Goal: Transaction & Acquisition: Purchase product/service

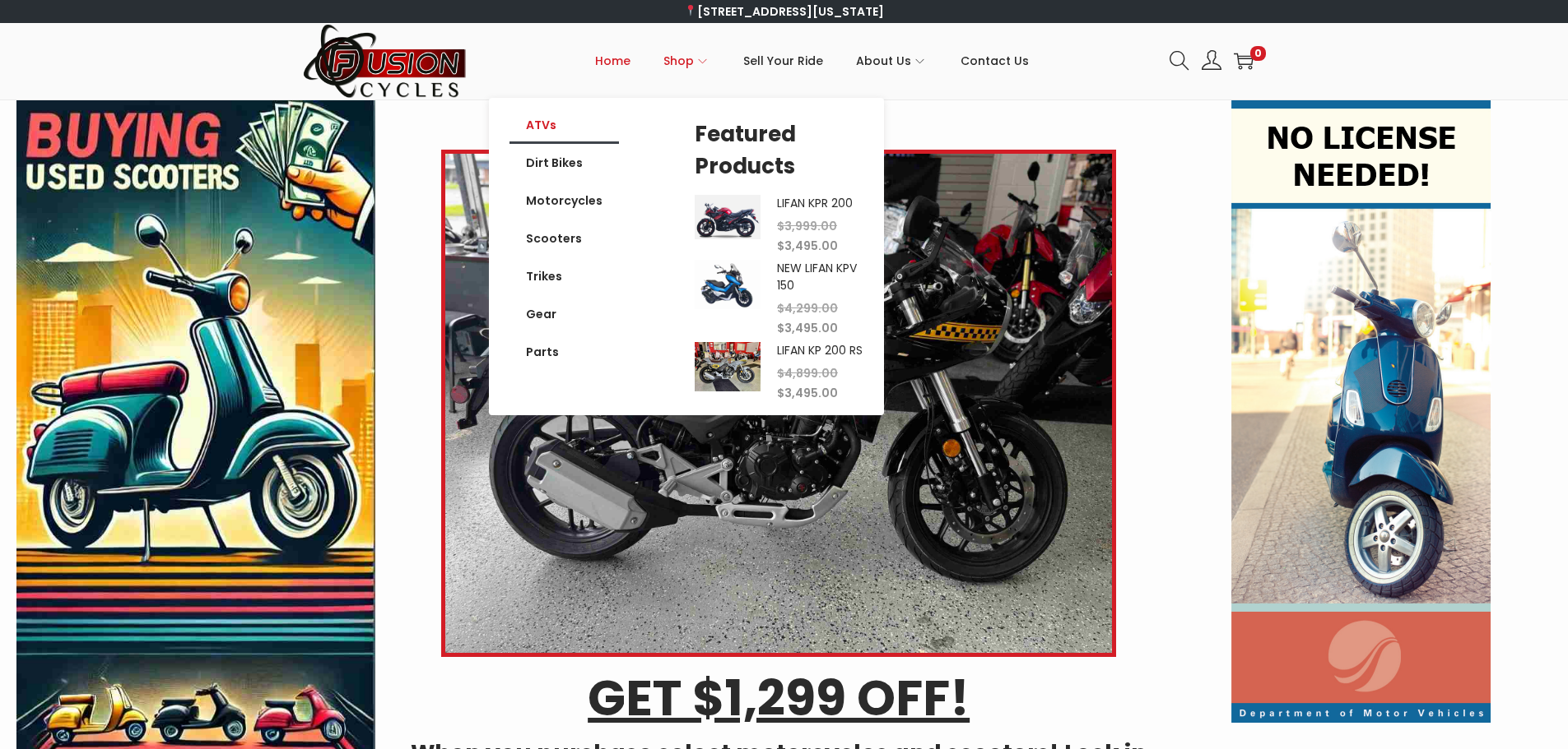
click at [546, 127] on link "ATVs" at bounding box center [564, 125] width 109 height 38
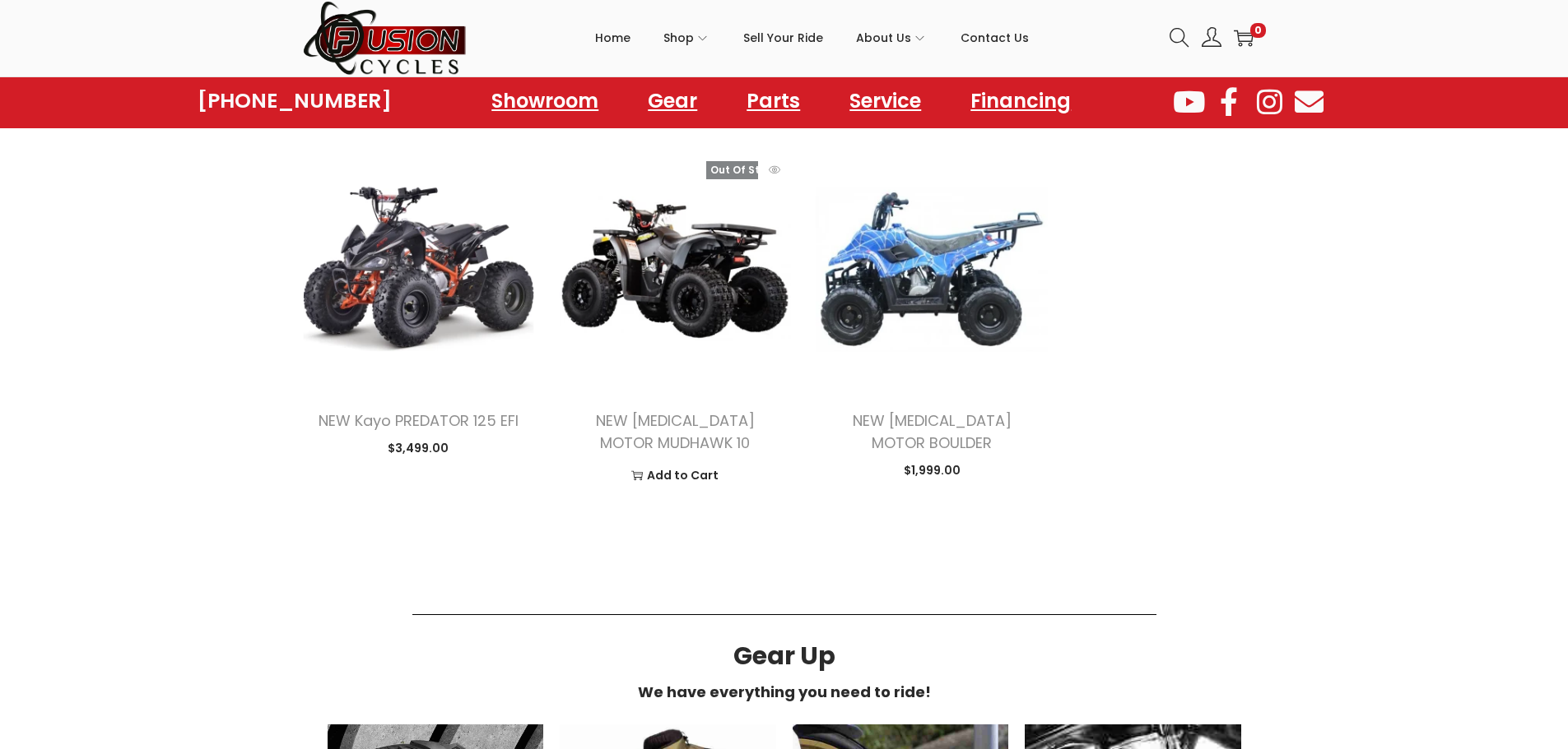
scroll to position [1563, 0]
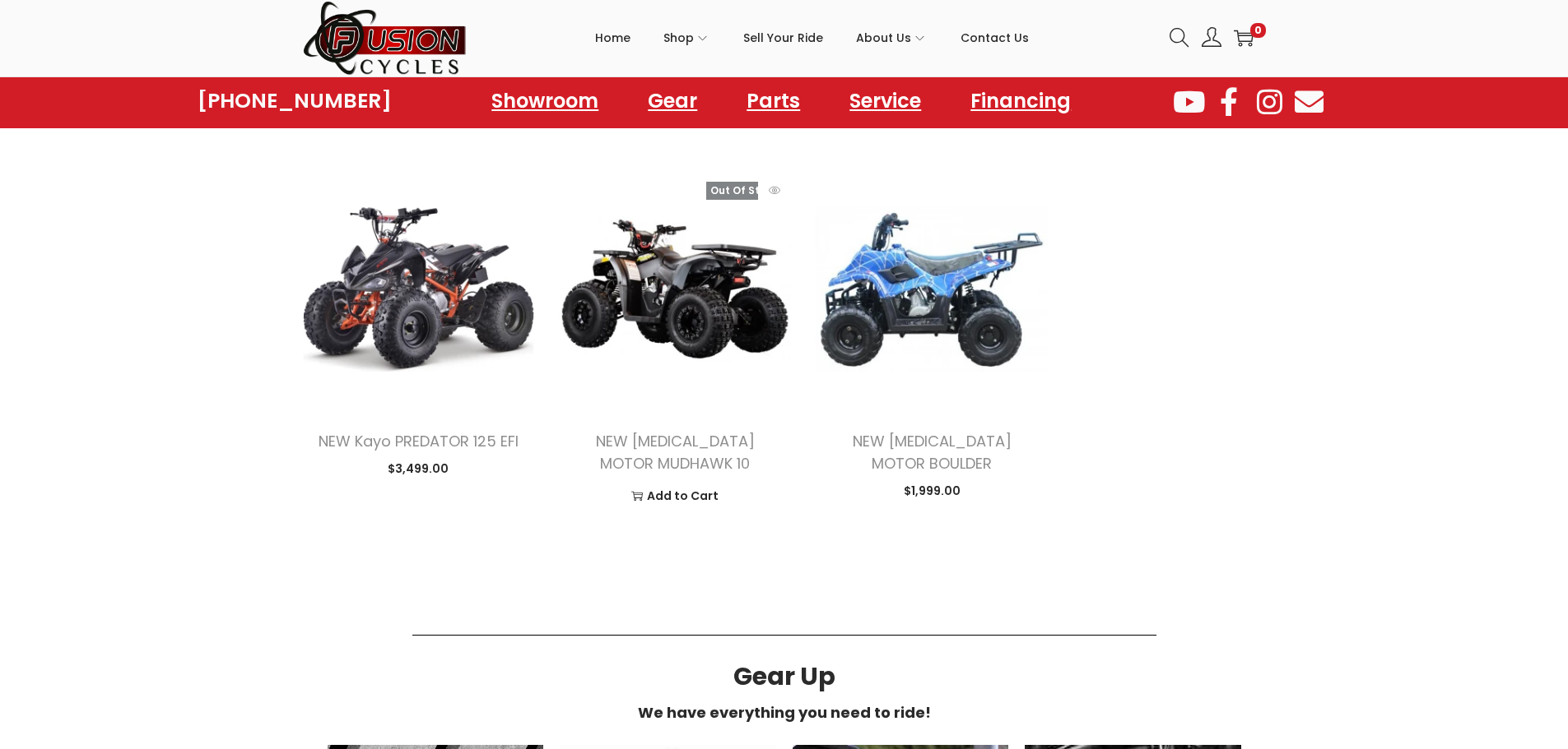
click at [648, 249] on img at bounding box center [674, 289] width 232 height 232
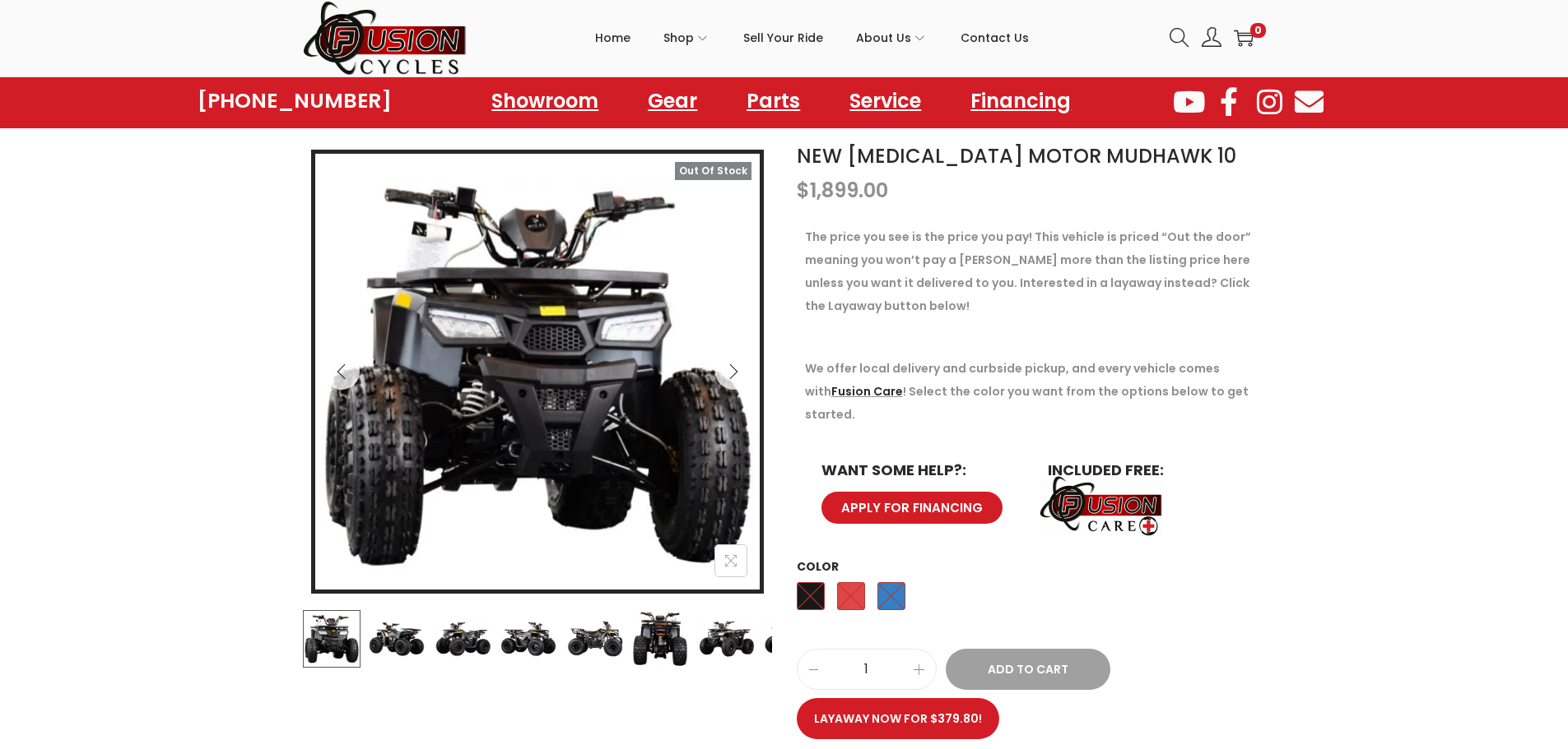
scroll to position [247, 0]
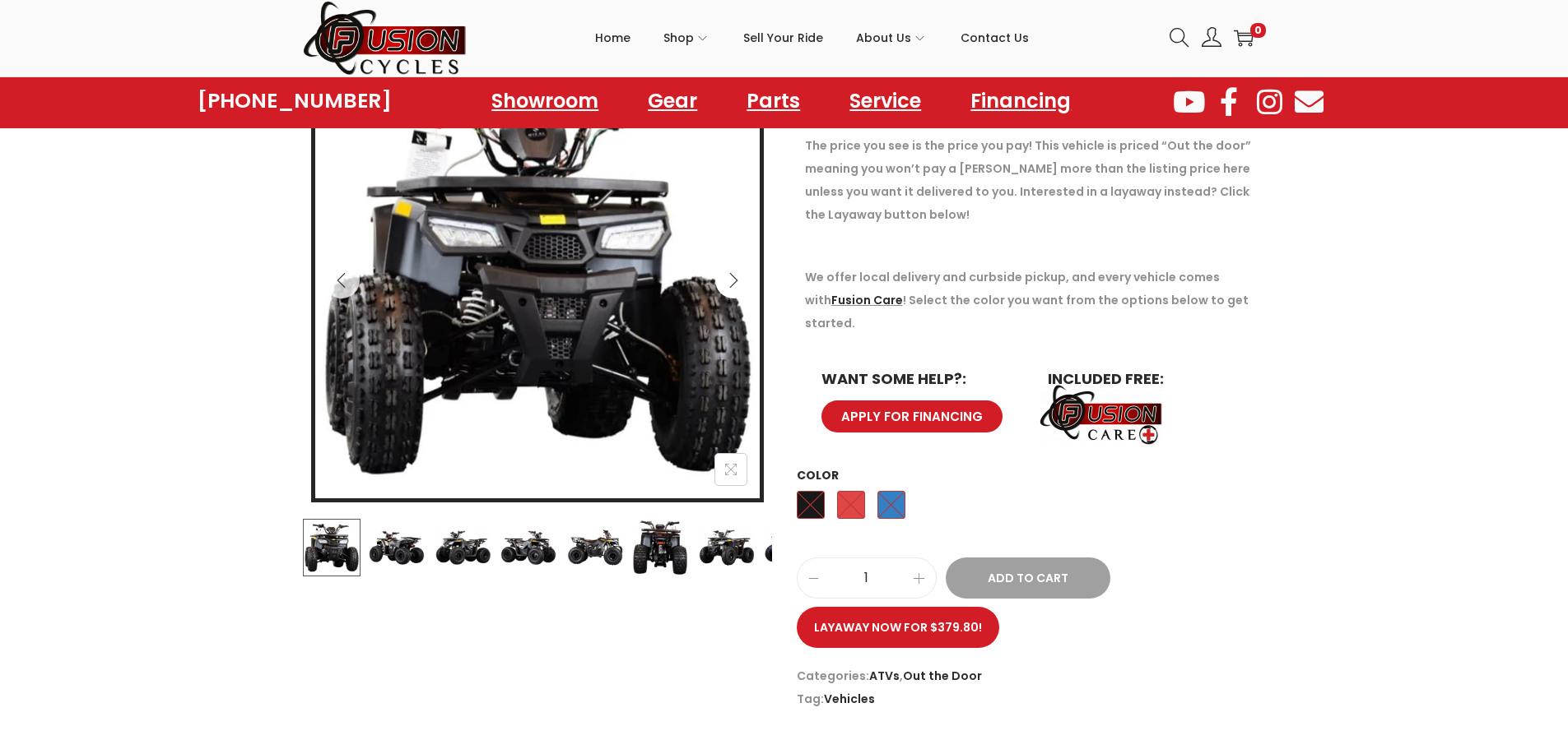
click at [730, 275] on icon "Next" at bounding box center [733, 280] width 8 height 14
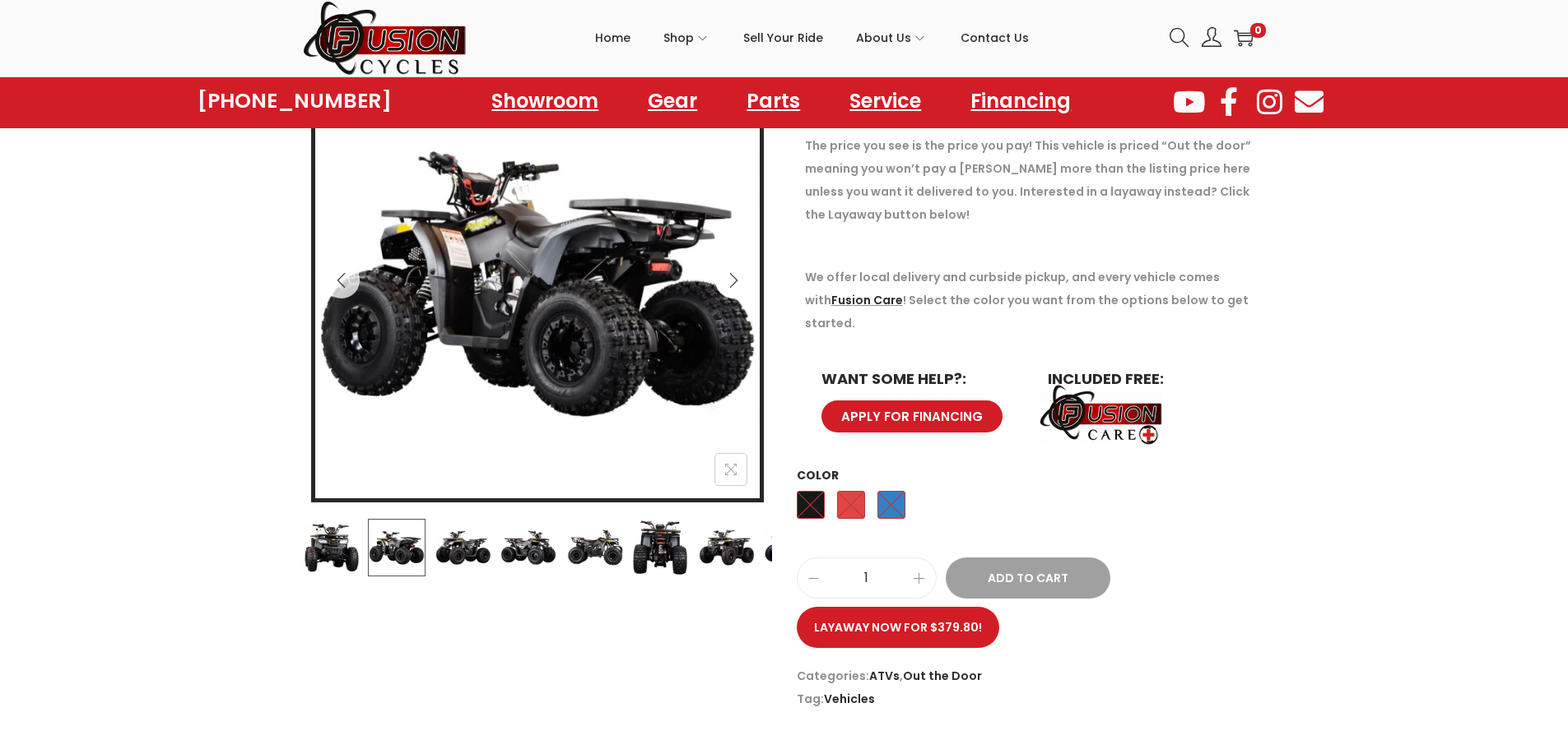
click at [731, 281] on icon "Next" at bounding box center [733, 280] width 16 height 16
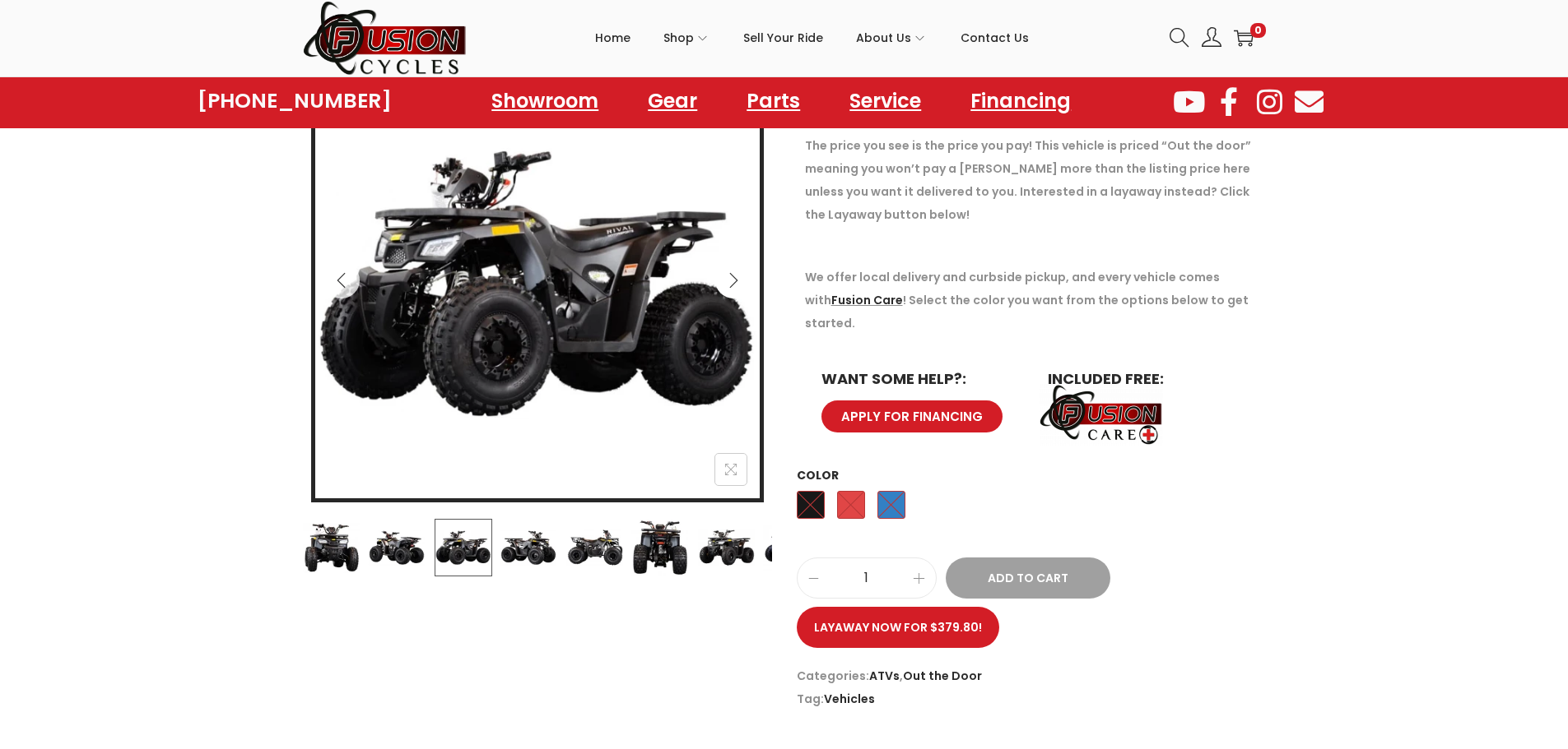
click at [731, 281] on icon "Next" at bounding box center [733, 280] width 16 height 16
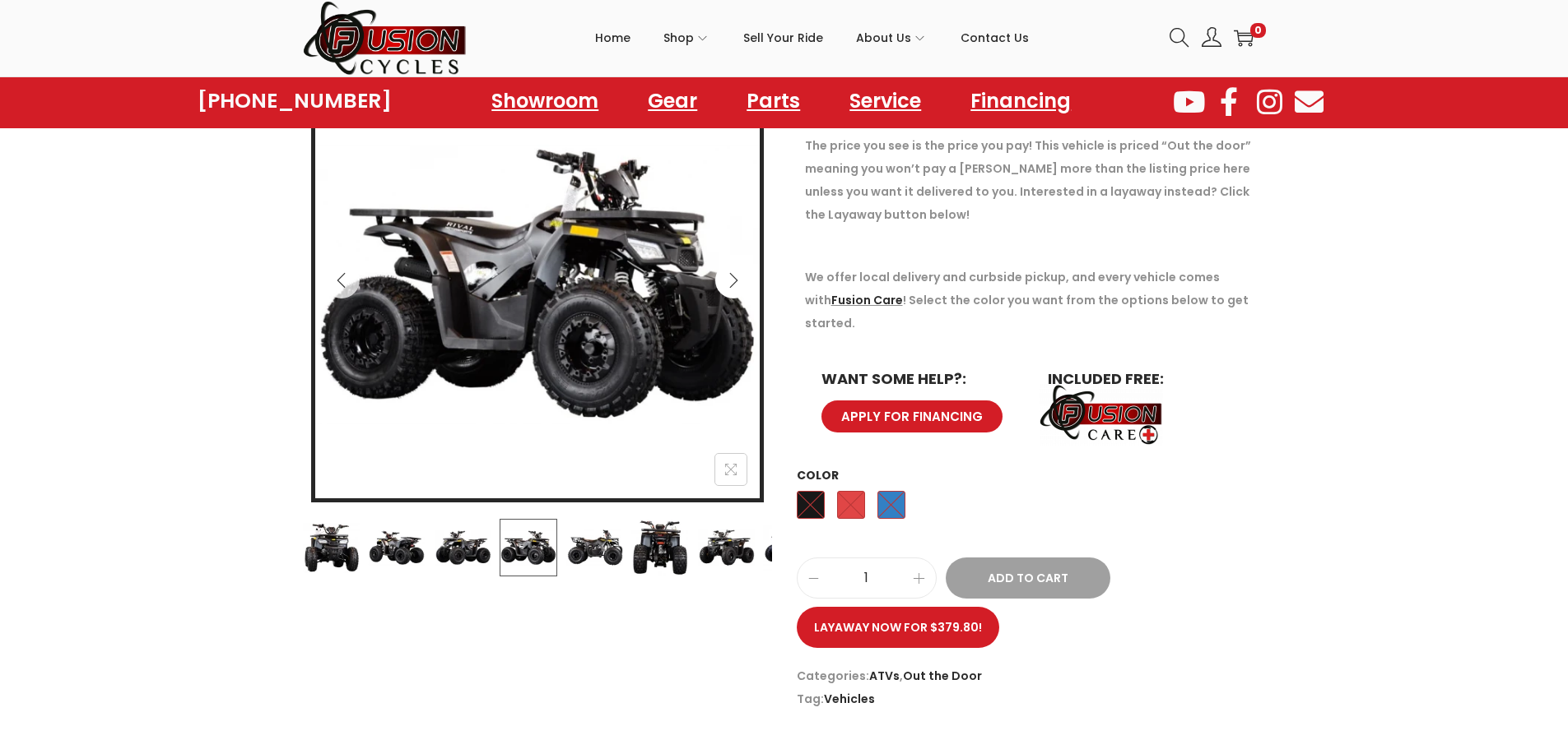
click at [731, 281] on icon "Next" at bounding box center [733, 280] width 16 height 16
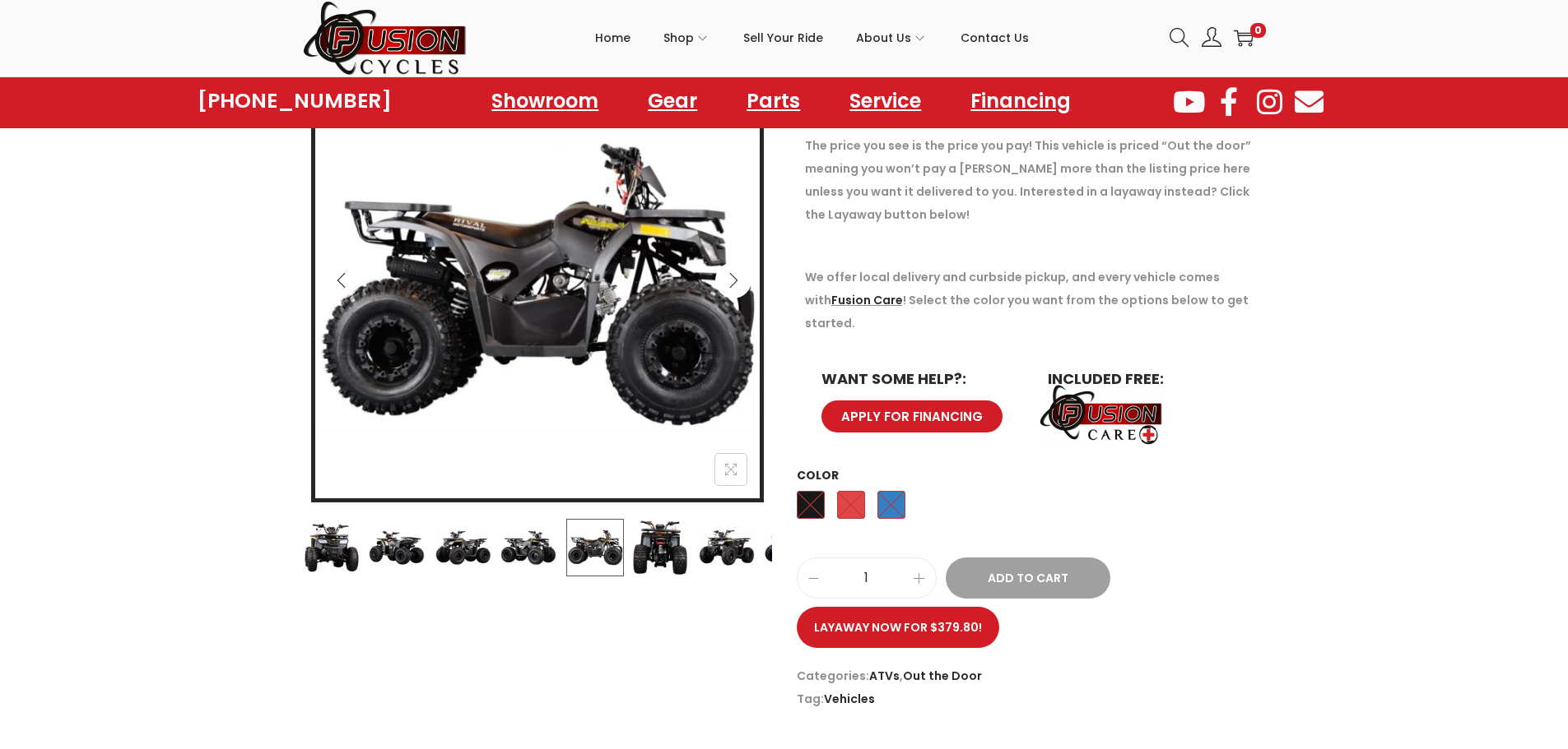
click at [731, 281] on icon "Next" at bounding box center [733, 280] width 16 height 16
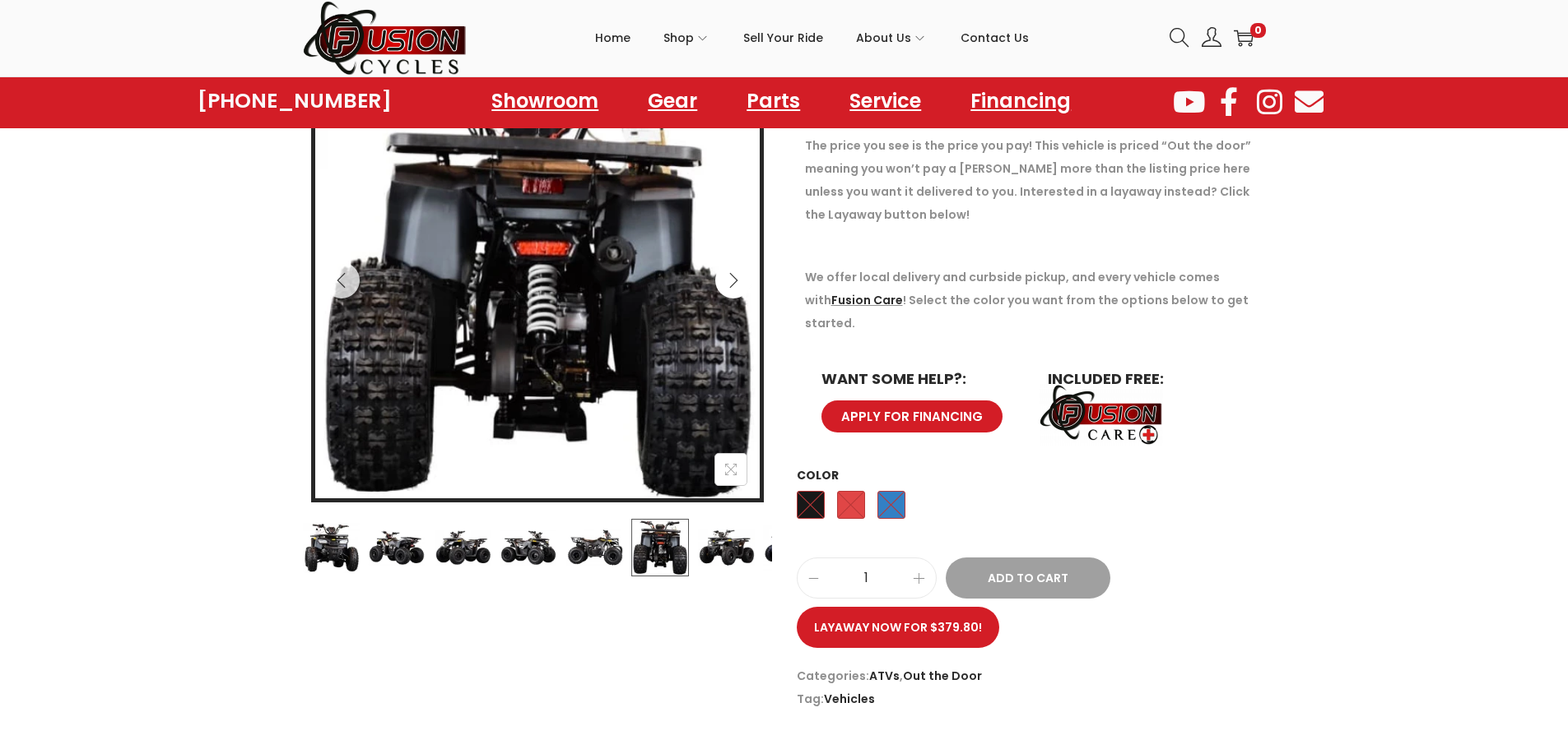
click at [731, 281] on icon "Next" at bounding box center [733, 280] width 16 height 16
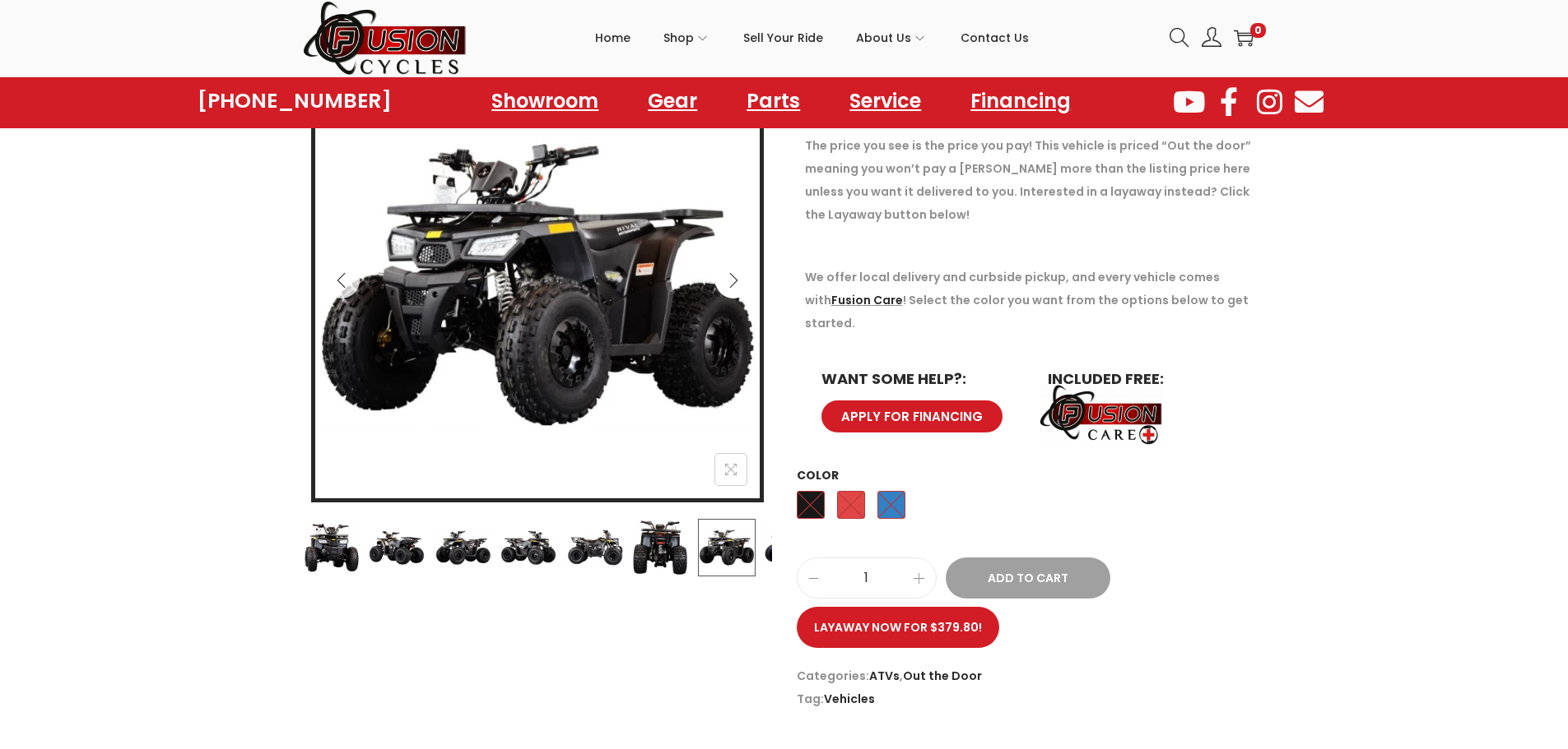
click at [731, 281] on icon "Next" at bounding box center [733, 280] width 16 height 16
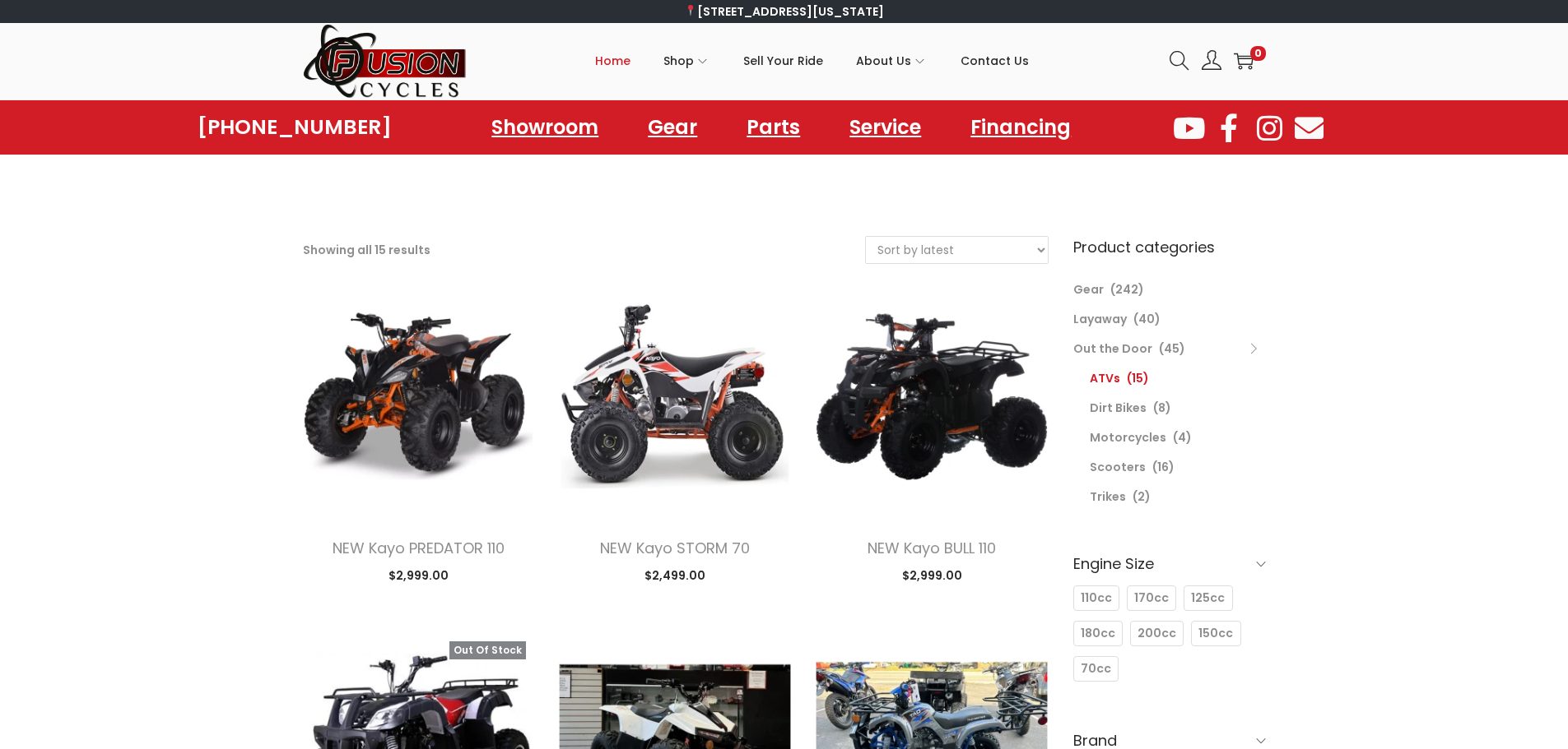
click at [610, 62] on span "Home" at bounding box center [612, 61] width 35 height 41
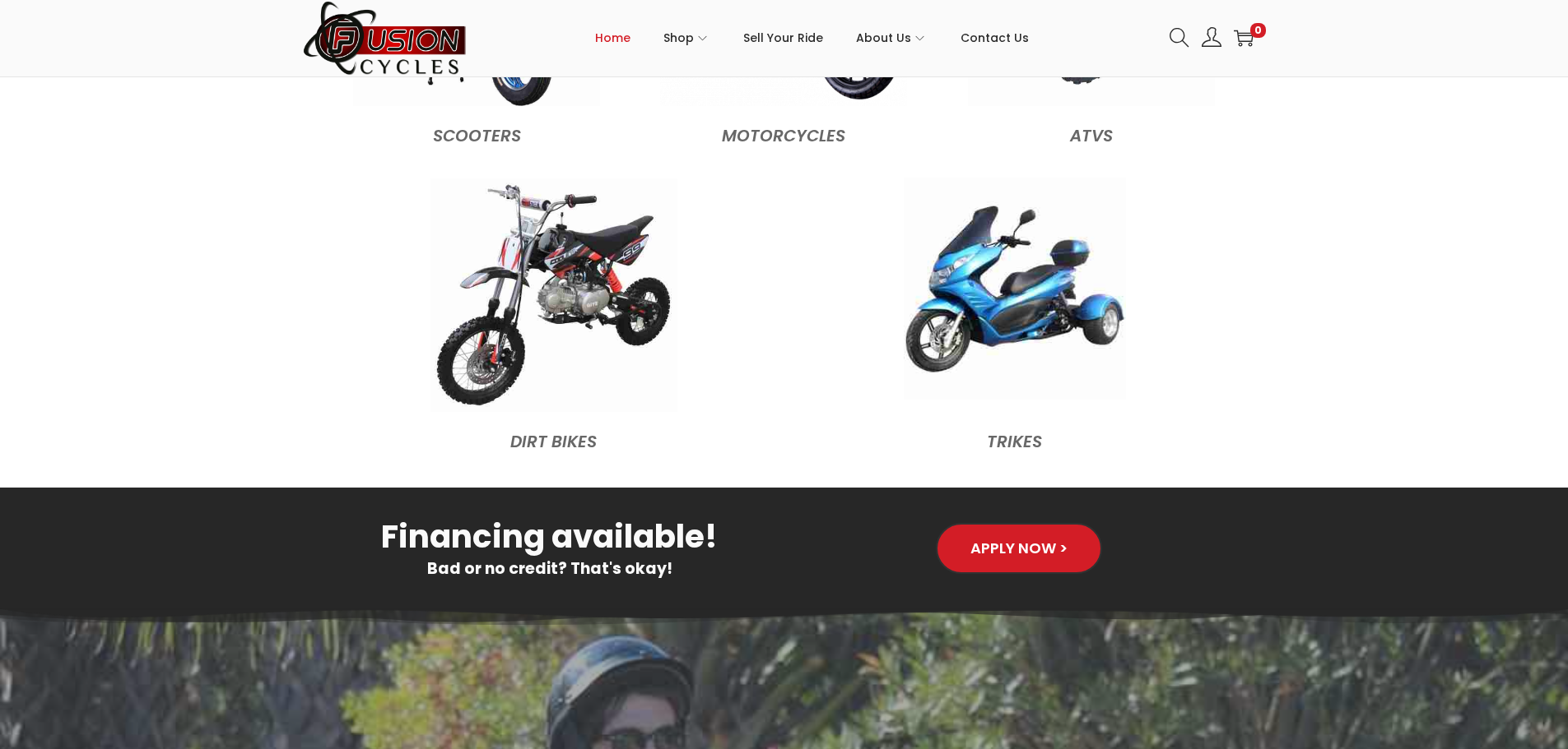
scroll to position [1892, 0]
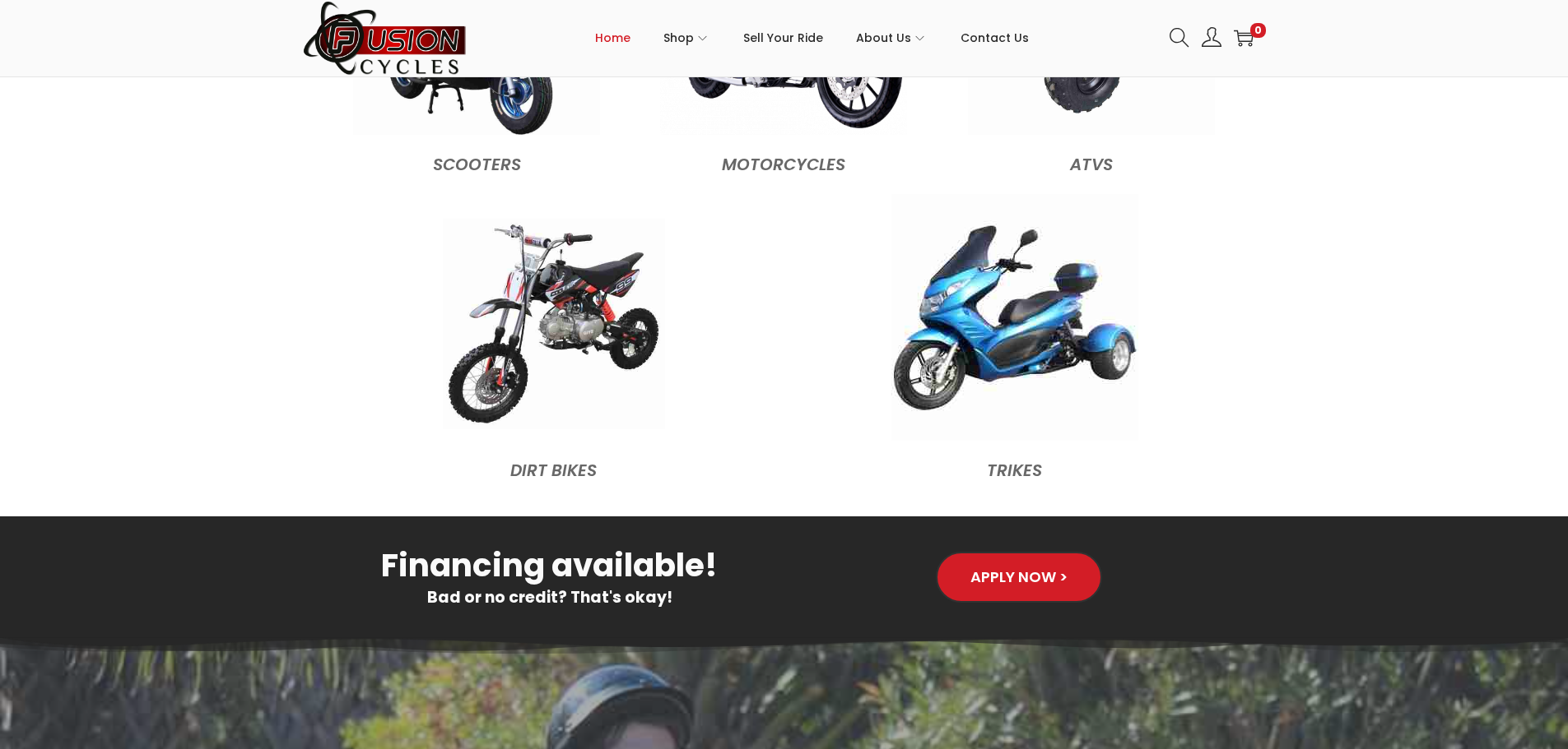
click at [586, 318] on img at bounding box center [554, 324] width 222 height 211
